Goal: Task Accomplishment & Management: Use online tool/utility

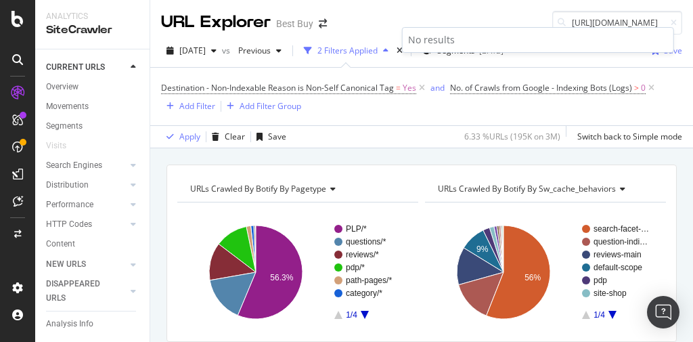
scroll to position [126, 0]
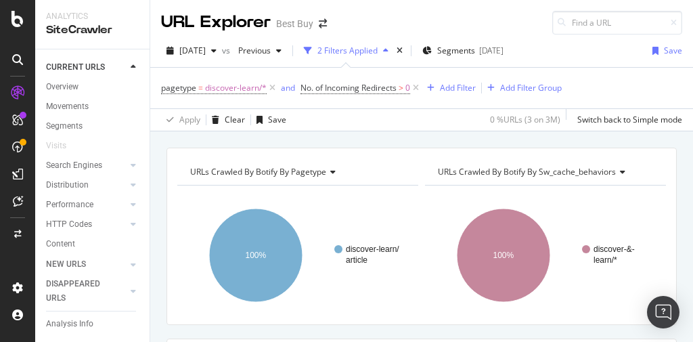
scroll to position [325, 0]
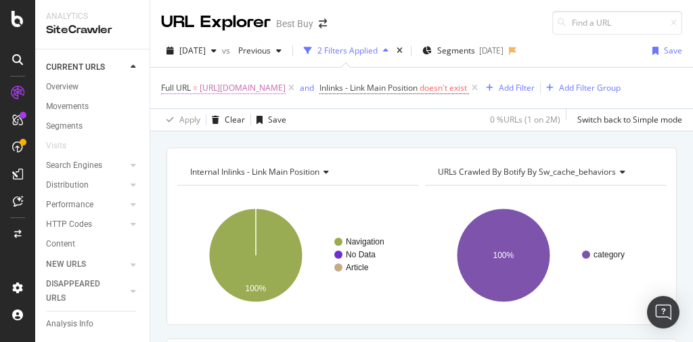
click at [286, 86] on span "https://www.bestbuy.com/site/ipad-tablets-ereaders/ipad/pcmcat209000050007.c?id…" at bounding box center [243, 88] width 86 height 19
click at [286, 88] on span "https://www.bestbuy.com/site/ipad-tablets-ereaders/ipad/pcmcat209000050007.c?id…" at bounding box center [243, 88] width 86 height 19
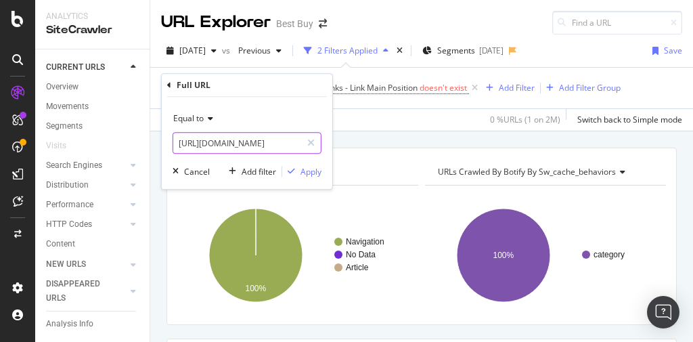
click at [252, 148] on input "https://www.bestbuy.com/site/ipad-tablets-ereaders/ipad/pcmcat209000050007.c?id…" at bounding box center [237, 143] width 128 height 22
paste input "home-appliances/heating-cooling-air-quality/pcmcat302300050021.cy.com/site/"
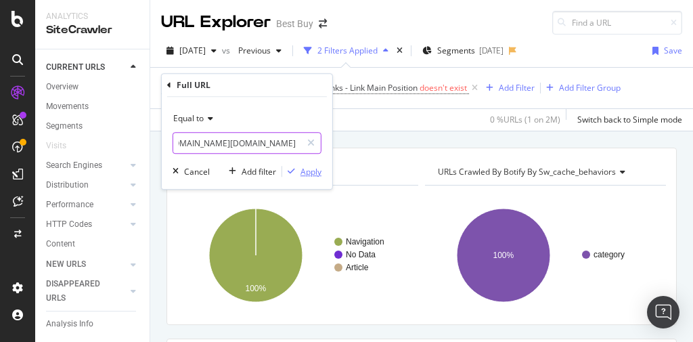
type input "https://www.bestbuy.com/site/home-appliances/heating-cooling-air-quality/pcmcat…"
click at [313, 173] on div "Apply" at bounding box center [311, 172] width 21 height 12
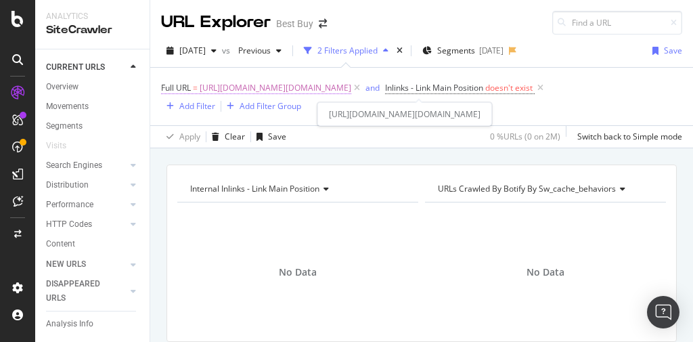
click at [351, 88] on span "https://www.bestbuy.com/site/home-appliances/heating-cooling-air-quality/pcmcat…" at bounding box center [276, 88] width 152 height 19
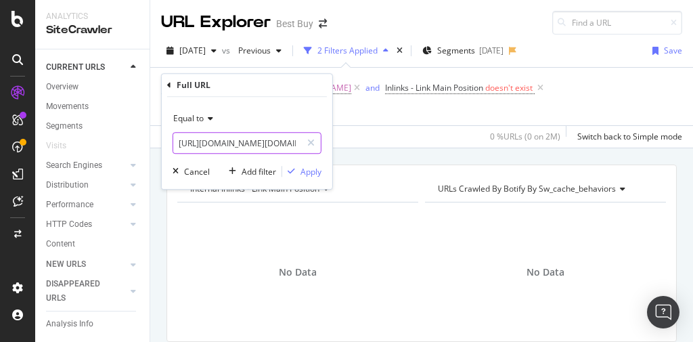
click at [276, 143] on input "https://www.bestbuy.com/site/home-appliances/heating-cooling-air-quality/pcmcat…" at bounding box center [237, 143] width 128 height 22
click at [274, 145] on input "https://www.bestbuy.com/site/home-appliances/heating-cooling-air-quality/pcmcat…" at bounding box center [237, 143] width 128 height 22
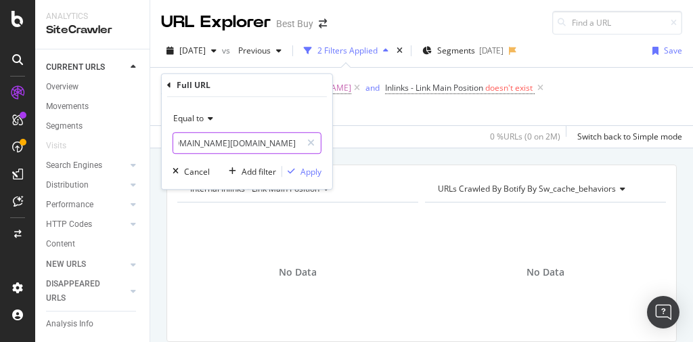
click at [275, 147] on input "https://www.bestbuy.com/site/home-appliances/heating-cooling-air-quality/pcmcat…" at bounding box center [237, 143] width 128 height 22
click at [275, 146] on input "https://www.bestbuy.com/site/home-appliances/heating-cooling-air-quality/pcmcat…" at bounding box center [237, 143] width 128 height 22
paste input "https://www.bestbuy.com/site/home-appliances/heating-cooling-air-quality/pcmcat…"
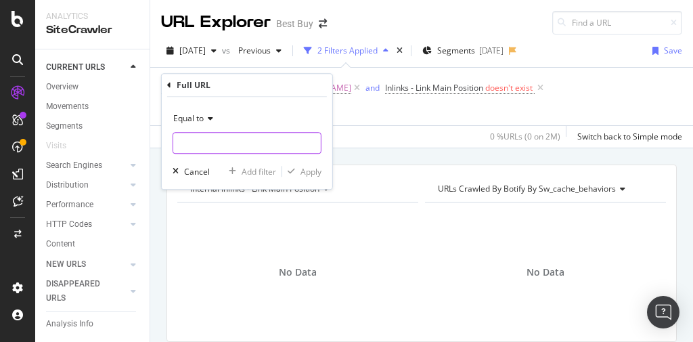
type input "https://www.bestbuy.com/site/home-appliances/heating-cooling-air-quality/pcmcat…"
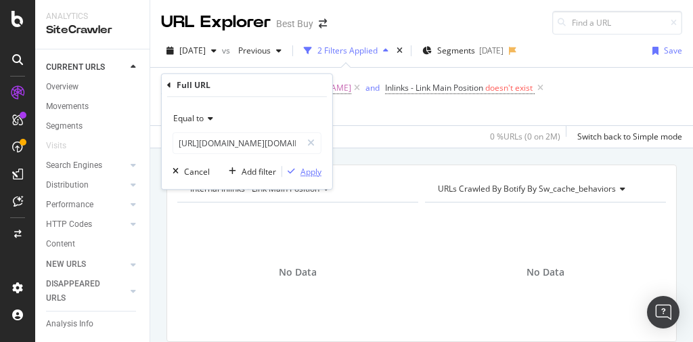
click at [309, 172] on div "Apply" at bounding box center [311, 172] width 21 height 12
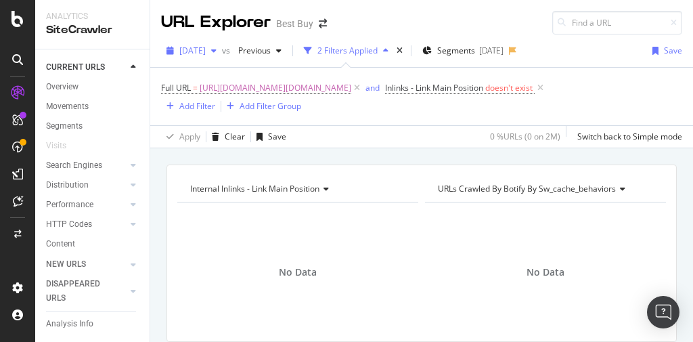
click at [206, 52] on span "2025 Jul. 29th" at bounding box center [192, 51] width 26 height 12
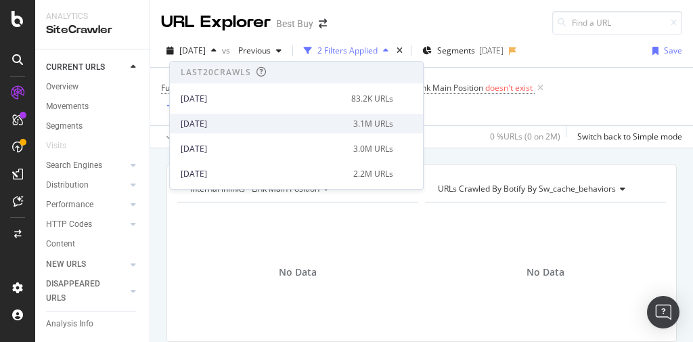
click at [234, 118] on div "[DATE]" at bounding box center [263, 124] width 165 height 12
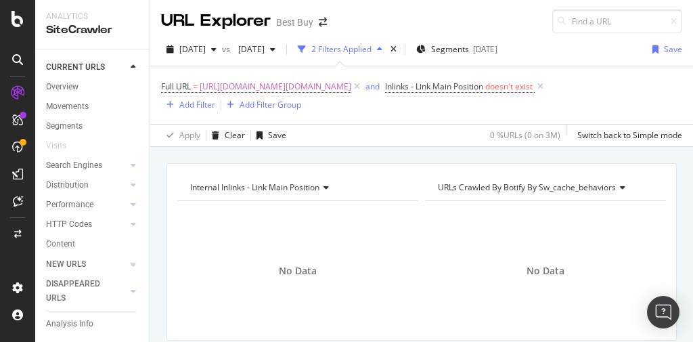
scroll to position [1, 0]
click at [351, 85] on span "https://www.bestbuy.com/site/home-appliances/heating-cooling-air-quality/pcmcat…" at bounding box center [276, 86] width 152 height 19
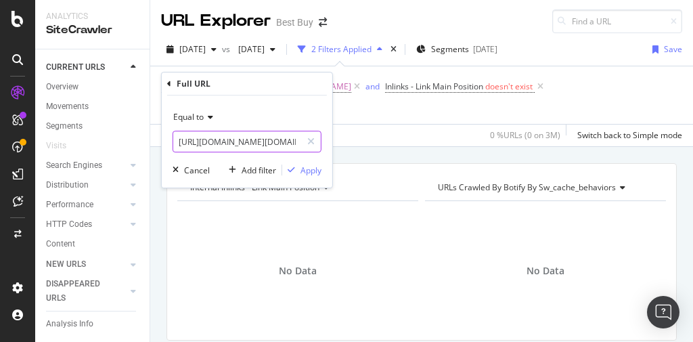
click at [234, 139] on input "https://www.bestbuy.com/site/home-appliances/heating-cooling-air-quality/pcmcat…" at bounding box center [237, 142] width 128 height 22
paste input "https://www.bestbuy.com/site/home-appliances/heating-cooling-air-quality/pcmcat…"
type input "https://www.bestbuy.com/site/home-appliances/heating-cooling-air-quality/pcmcat…"
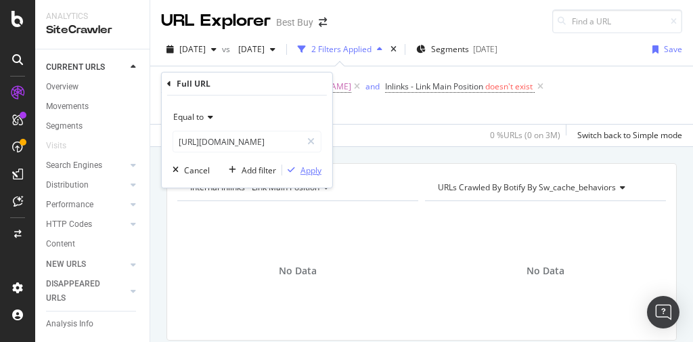
click at [310, 173] on div "Apply" at bounding box center [311, 171] width 21 height 12
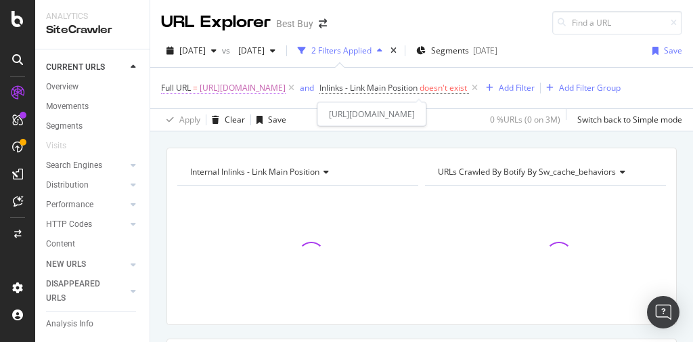
click at [286, 87] on span "https://www.bestbuy.com/site/home-appliances/heating-cooling-air-quality/pcmcat…" at bounding box center [243, 88] width 86 height 19
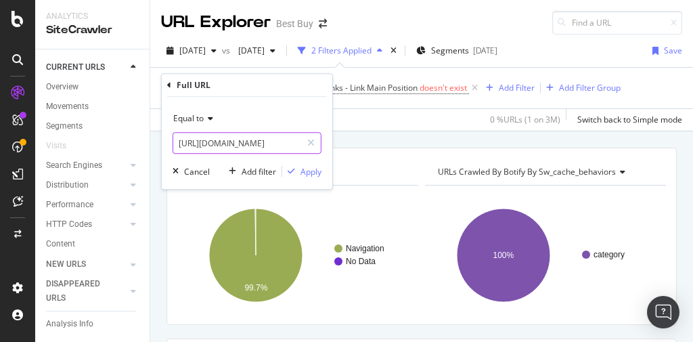
click at [282, 148] on input "https://www.bestbuy.com/site/home-appliances/heating-cooling-air-quality/pcmcat…" at bounding box center [237, 143] width 128 height 22
click at [278, 147] on input "https://www.bestbuy.com/site/home-appliances/heating-cooling-air-quality/pcmcat…" at bounding box center [237, 143] width 128 height 22
type input "https://www.bestbuy.com/site/home-appliances/heating-cooling-air-quality/pcmcat…"
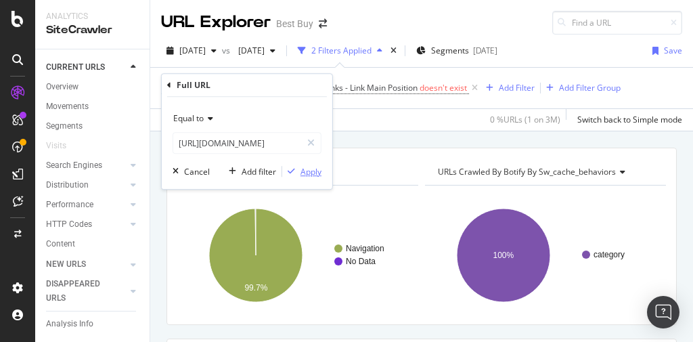
click at [313, 171] on div "Apply" at bounding box center [311, 172] width 21 height 12
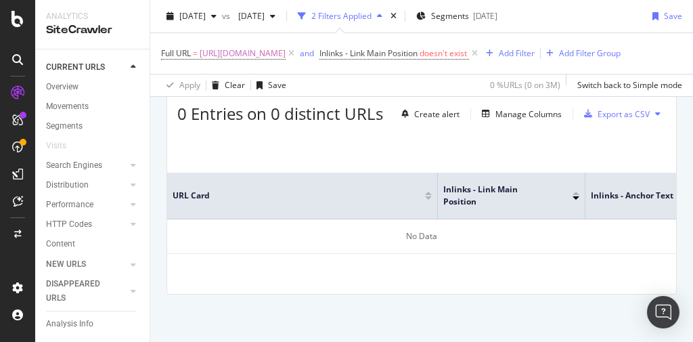
scroll to position [263, 0]
